Goal: Check status

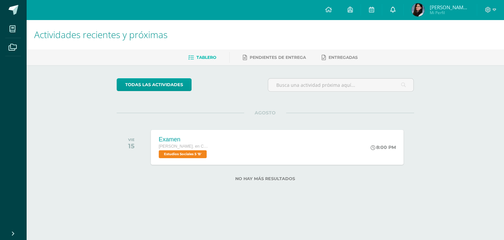
click at [393, 15] on link at bounding box center [392, 10] width 21 height 20
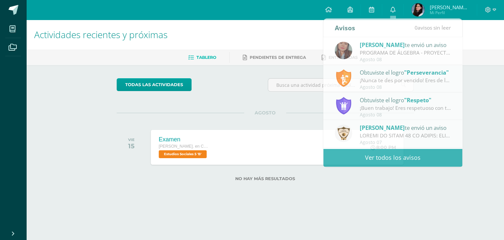
click at [432, 11] on span "Mi Perfil" at bounding box center [449, 13] width 39 height 6
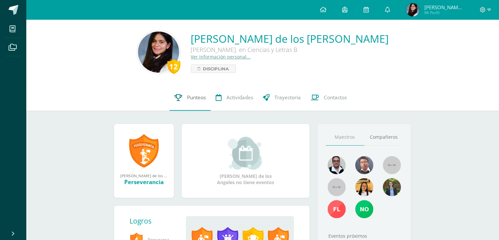
click at [194, 104] on link "Punteos" at bounding box center [190, 97] width 41 height 26
